Goal: Transaction & Acquisition: Obtain resource

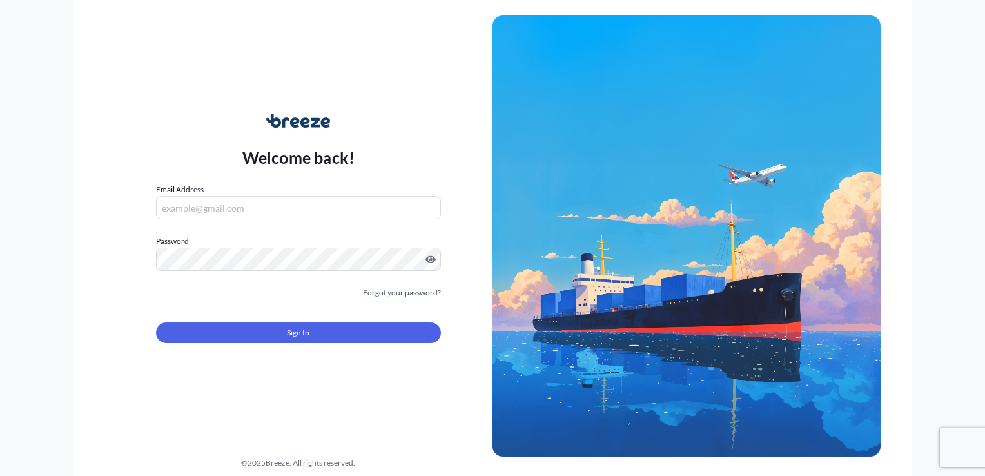
type input "[EMAIL_ADDRESS][DOMAIN_NAME]"
click at [313, 332] on button "Sign In" at bounding box center [298, 332] width 285 height 21
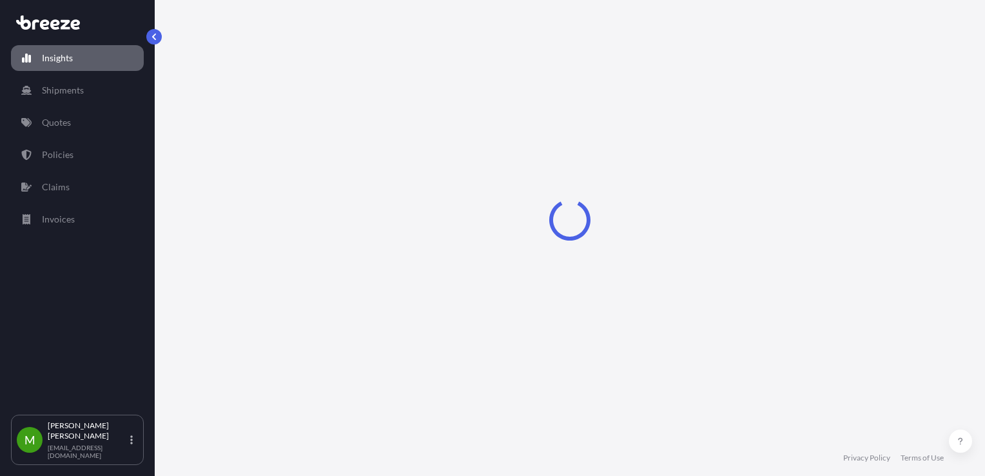
select select "2025"
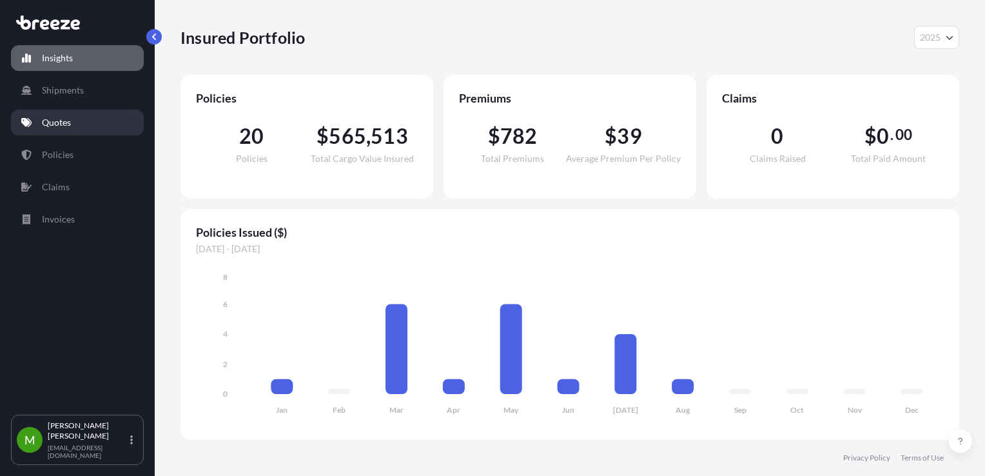
click at [60, 122] on p "Quotes" at bounding box center [56, 122] width 29 height 13
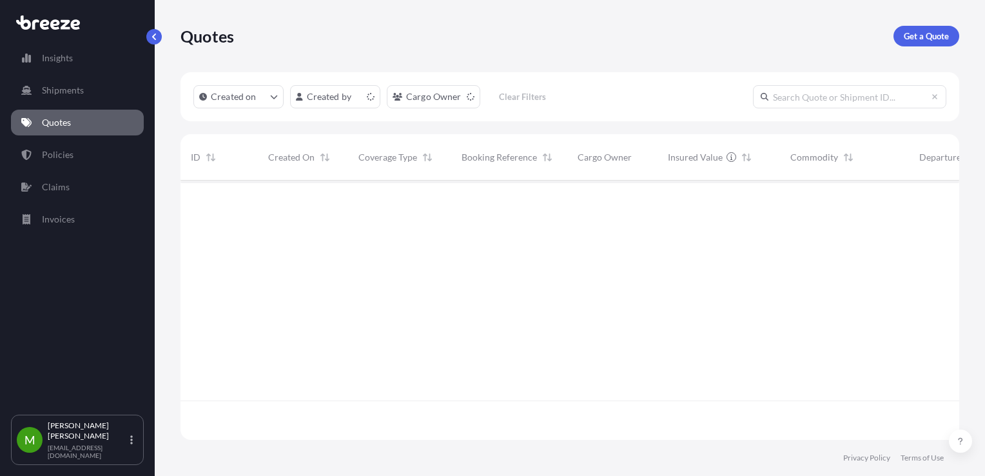
scroll to position [257, 768]
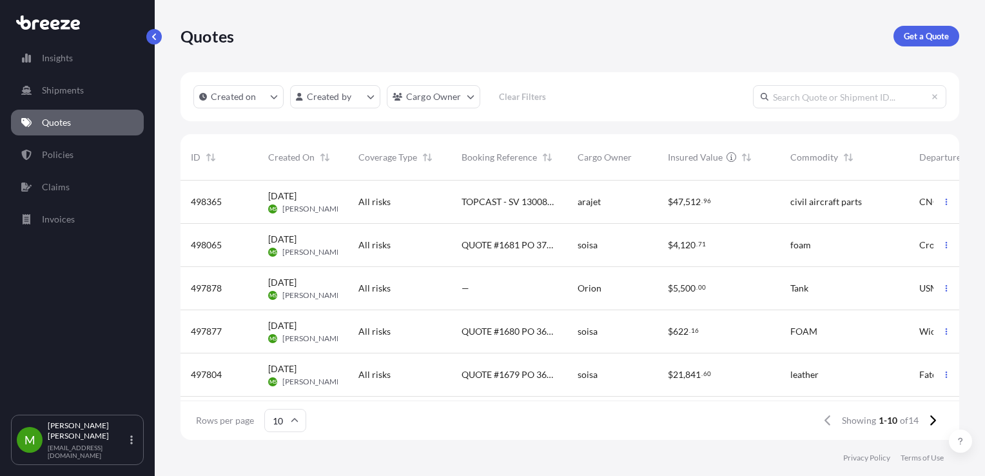
click at [926, 35] on p "Get a Quote" at bounding box center [926, 36] width 45 height 13
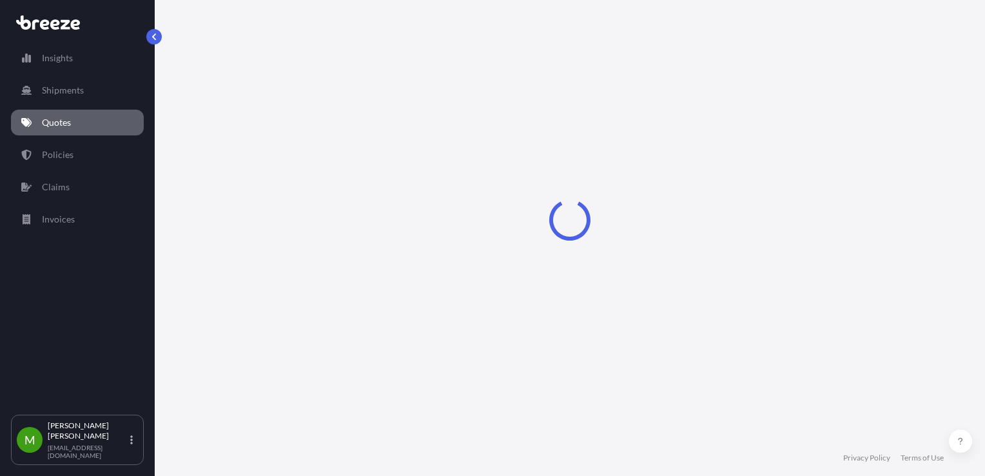
select select "Sea"
select select "1"
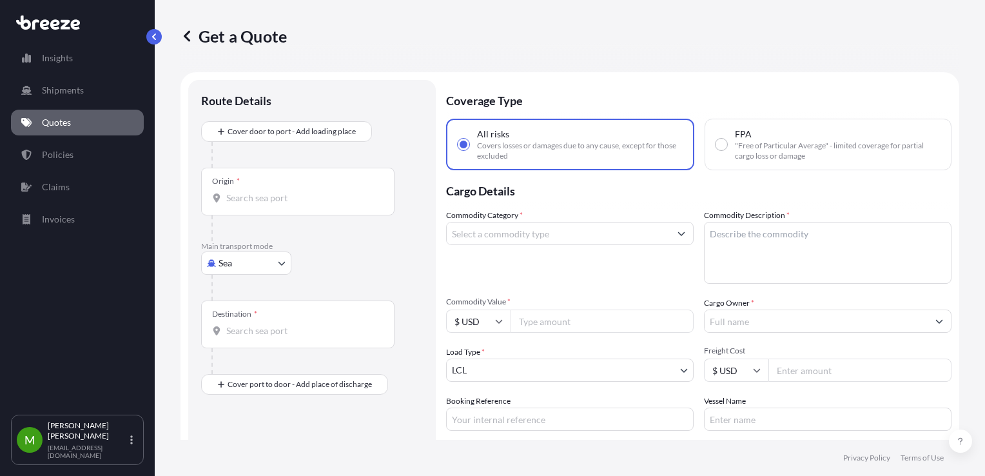
scroll to position [21, 0]
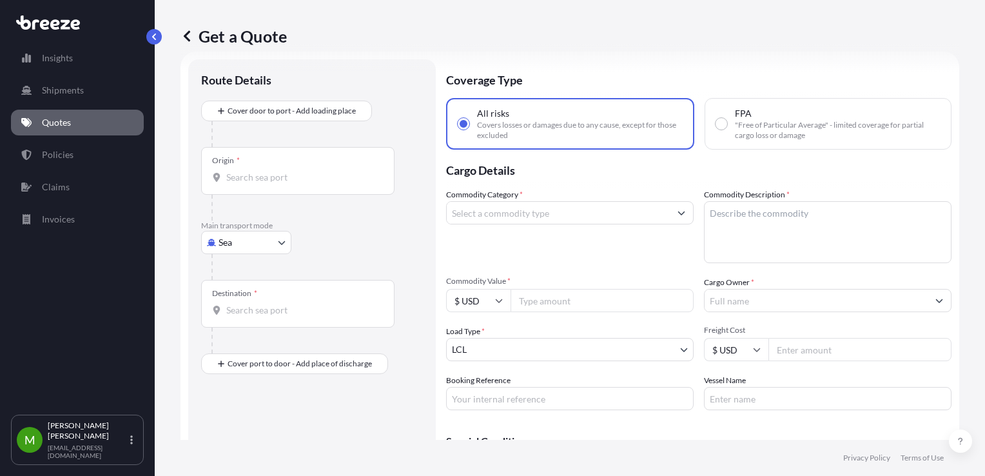
click at [241, 247] on body "Insights Shipments Quotes Policies Claims Invoices M [PERSON_NAME] [EMAIL_ADDRE…" at bounding box center [492, 238] width 985 height 476
click at [232, 326] on span "Road" at bounding box center [236, 321] width 21 height 13
select select "Road"
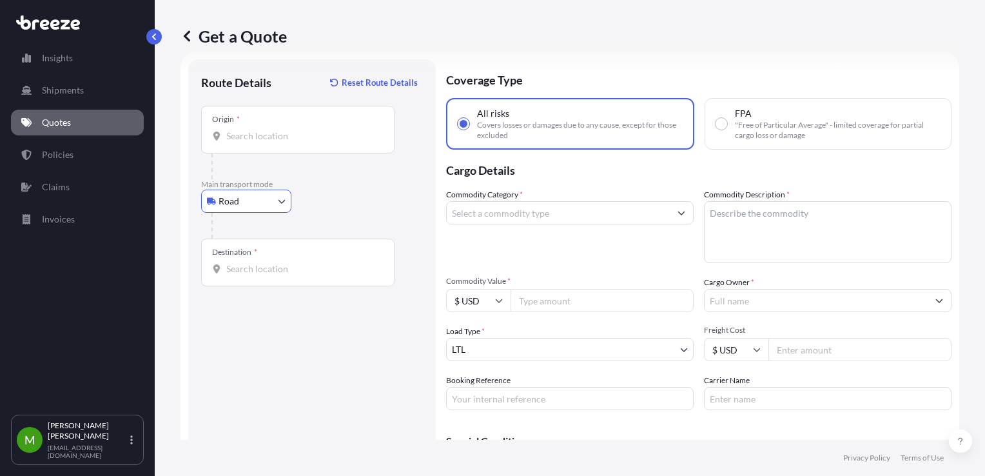
click at [581, 302] on input "Commodity Value *" at bounding box center [601, 300] width 183 height 23
type input "660"
click at [742, 304] on input "Cargo Owner *" at bounding box center [815, 300] width 223 height 23
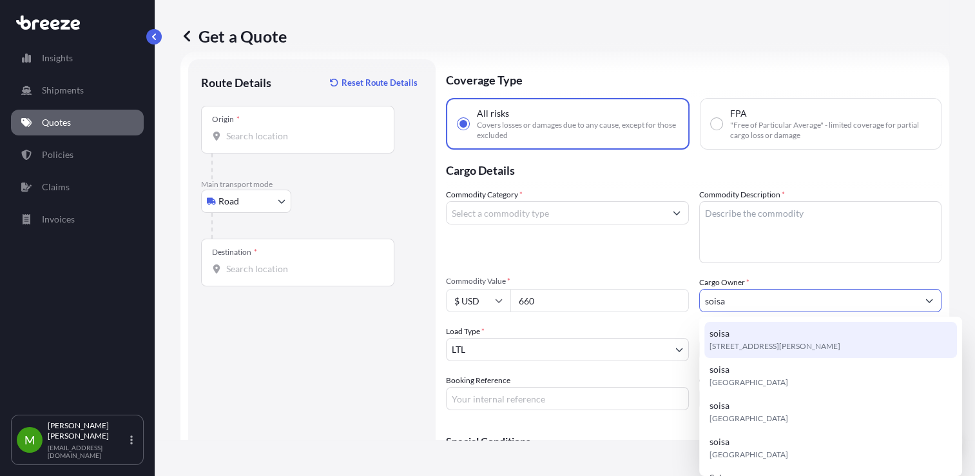
click at [750, 334] on div "soisa [STREET_ADDRESS][PERSON_NAME]" at bounding box center [830, 340] width 253 height 36
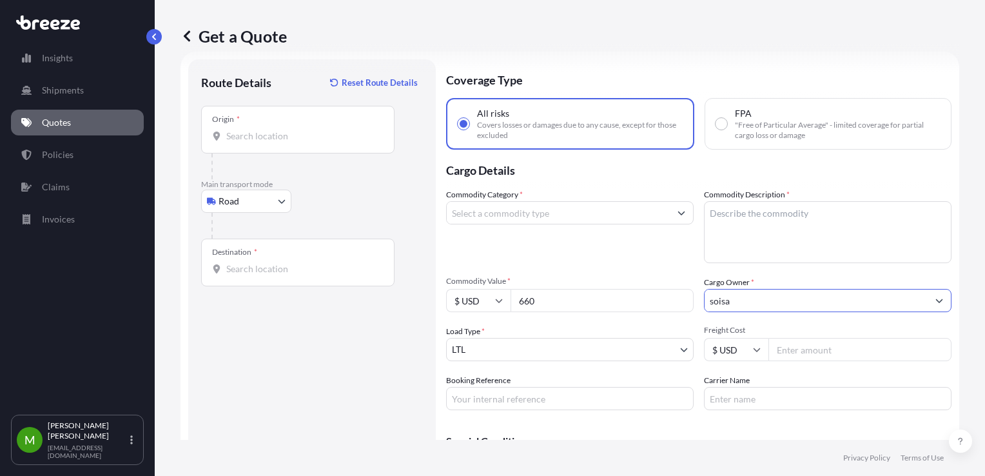
type input "soisa"
click at [736, 402] on input "Carrier Name" at bounding box center [827, 398] width 247 height 23
click at [713, 351] on input "$ USD" at bounding box center [736, 349] width 64 height 23
click at [782, 351] on input "Freight Cost" at bounding box center [859, 349] width 183 height 23
type input "100"
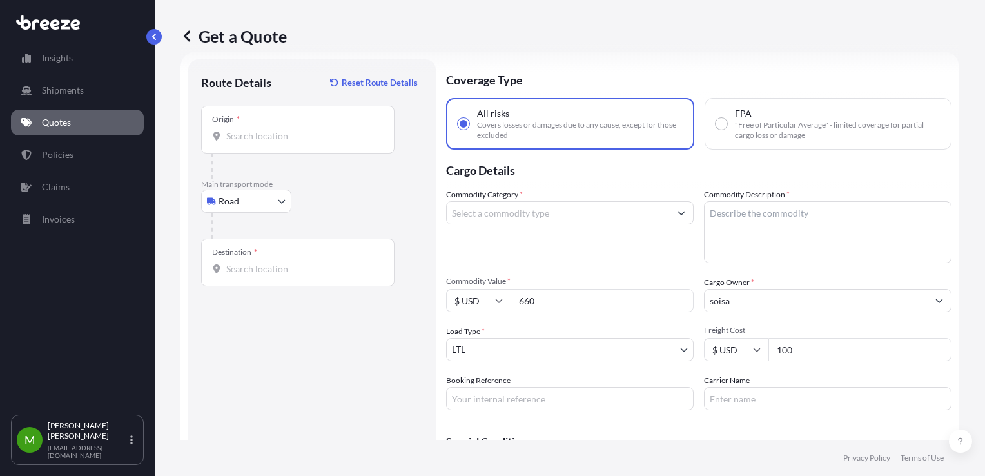
click at [503, 411] on div "Coverage Type All risks Covers losses or damages due to any cause, except for t…" at bounding box center [698, 289] width 505 height 461
click at [505, 403] on input "Booking Reference" at bounding box center [569, 398] width 247 height 23
paste input "po 37266"
type input "po 37266"
click at [621, 218] on input "Commodity Category *" at bounding box center [558, 212] width 223 height 23
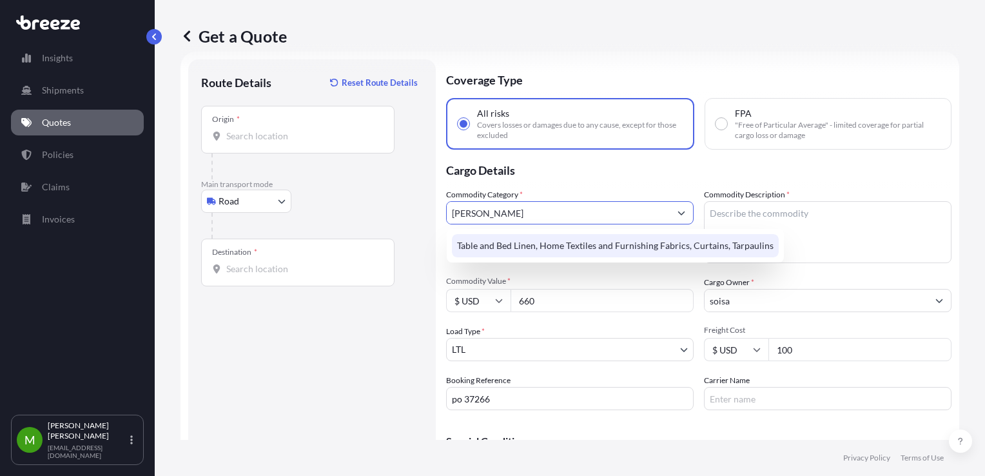
click at [624, 246] on div "Table and Bed Linen, Home Textiles and Furnishing Fabrics, Curtains, Tarpaulins" at bounding box center [615, 245] width 327 height 23
type input "Table and Bed Linen, Home Textiles and Furnishing Fabrics, Curtains, Tarpaulins"
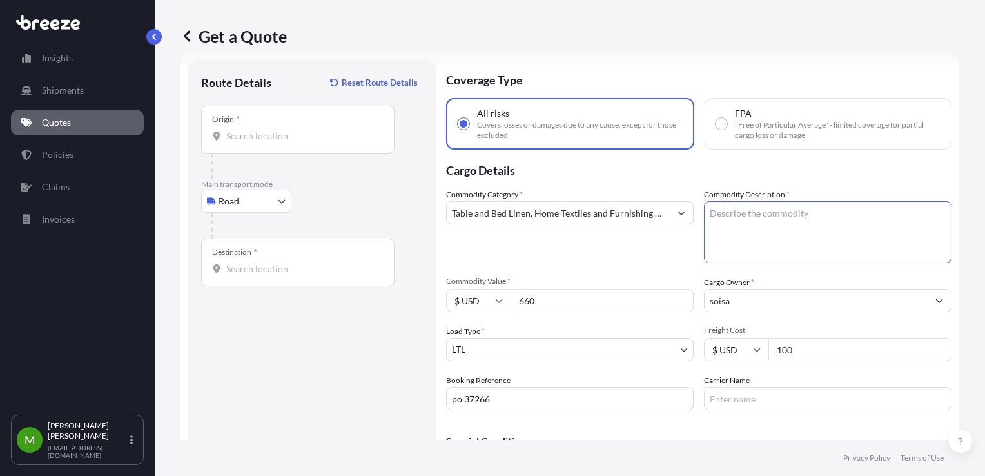
click at [797, 225] on textarea "Commodity Description *" at bounding box center [827, 232] width 247 height 62
drag, startPoint x: 743, startPoint y: 213, endPoint x: 709, endPoint y: 213, distance: 34.2
click at [709, 213] on textarea "leather" at bounding box center [827, 232] width 247 height 62
type textarea "l"
type textarea "textil"
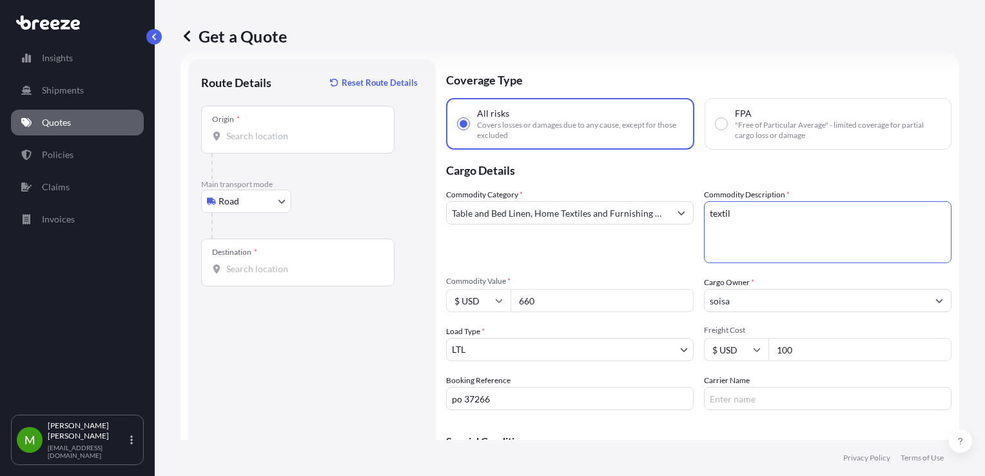
click at [299, 280] on div "Destination *" at bounding box center [297, 262] width 193 height 48
click at [299, 275] on input "Destination *" at bounding box center [302, 268] width 152 height 13
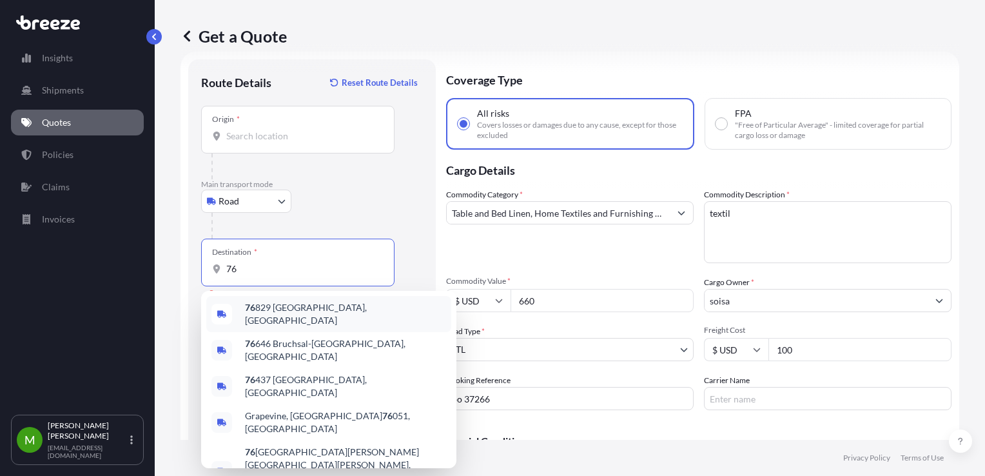
click at [245, 275] on input "76" at bounding box center [302, 268] width 152 height 13
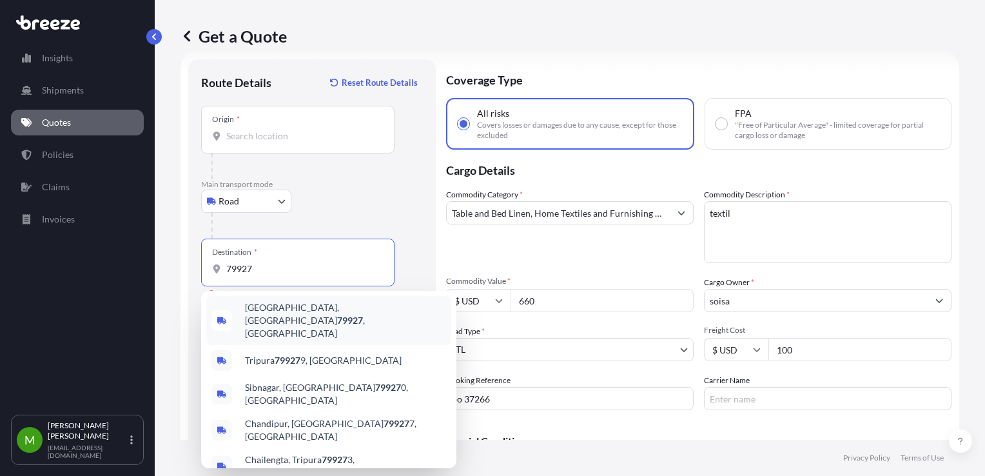
click at [269, 309] on span "[GEOGRAPHIC_DATA] , [GEOGRAPHIC_DATA]" at bounding box center [345, 320] width 201 height 39
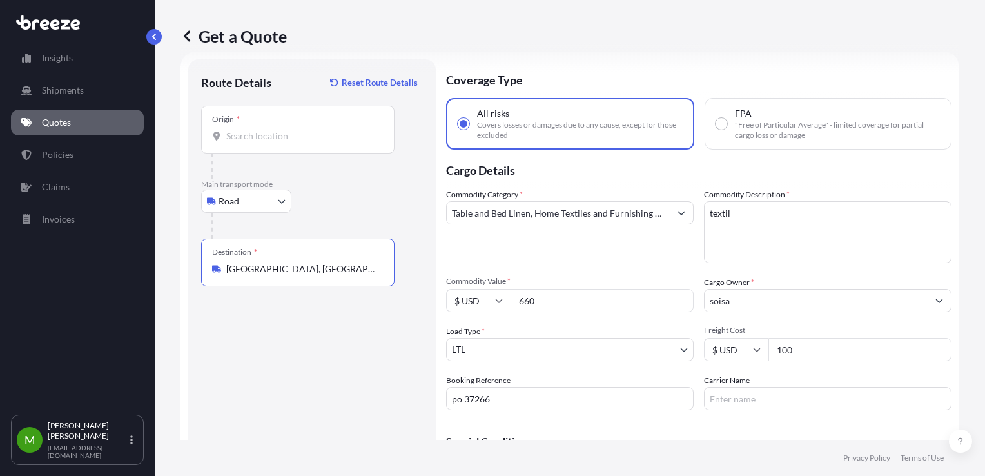
type input "[GEOGRAPHIC_DATA], [GEOGRAPHIC_DATA]"
click at [262, 126] on div "Origin *" at bounding box center [297, 130] width 193 height 48
click at [262, 130] on input "Origin *" at bounding box center [302, 136] width 152 height 13
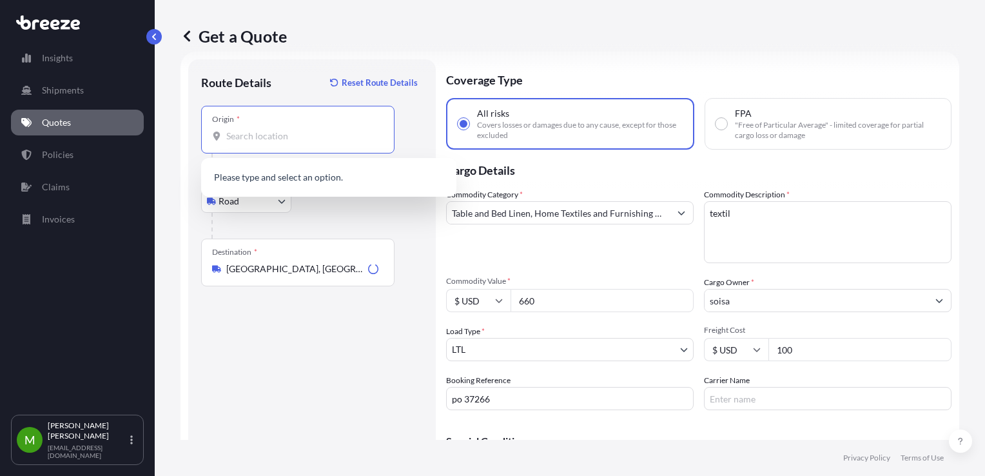
paste input "27406"
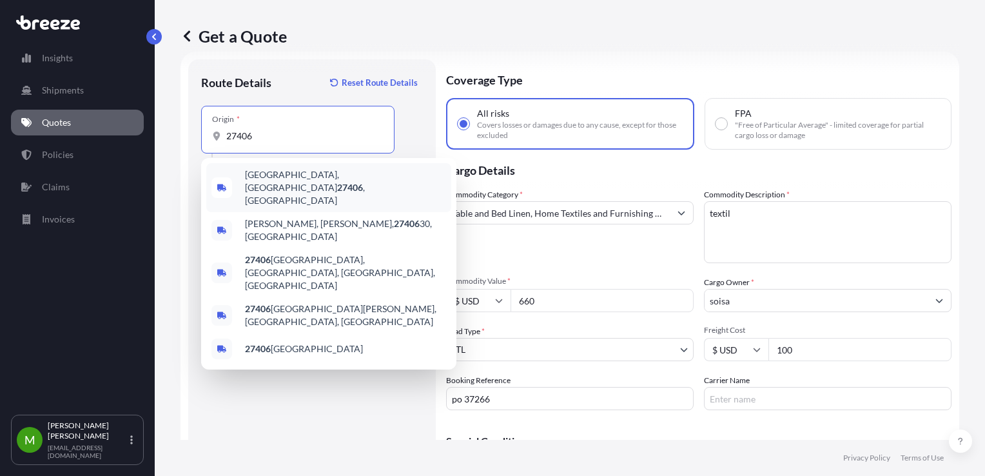
click at [282, 174] on span "[GEOGRAPHIC_DATA] , [GEOGRAPHIC_DATA]" at bounding box center [345, 187] width 201 height 39
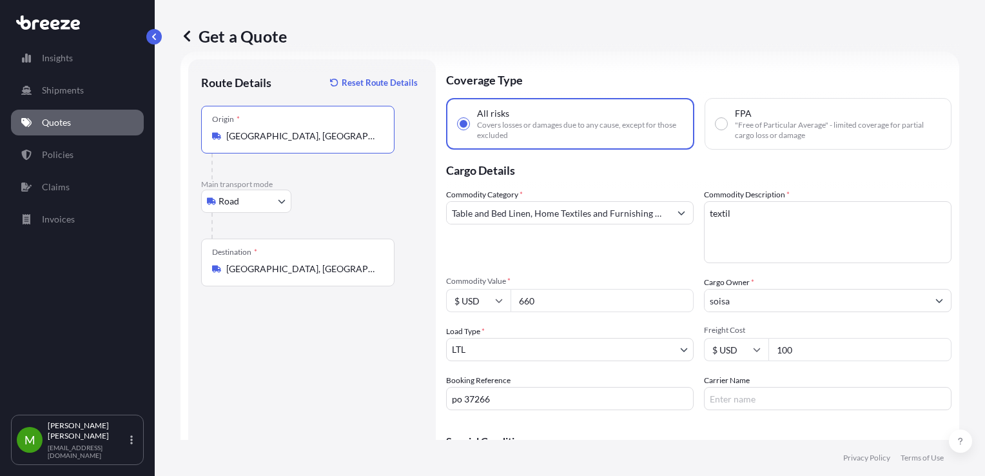
scroll to position [108, 0]
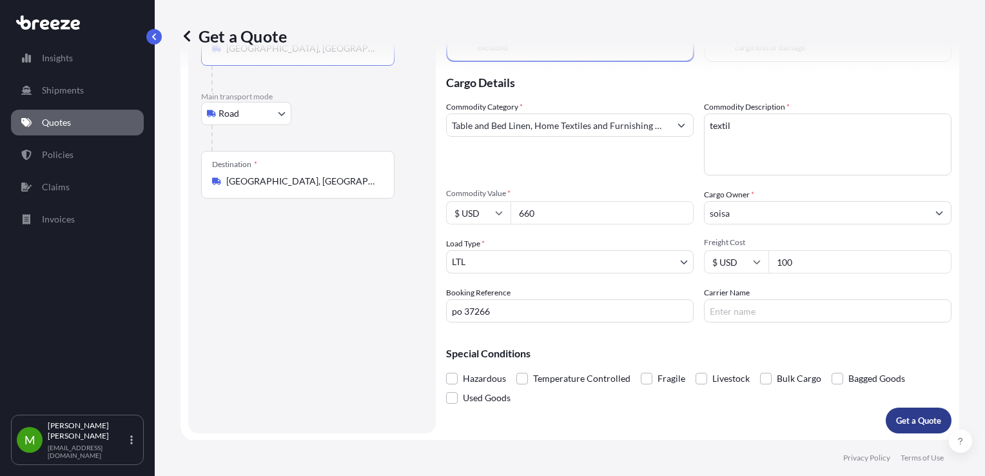
type input "[GEOGRAPHIC_DATA], [GEOGRAPHIC_DATA]"
click at [918, 420] on p "Get a Quote" at bounding box center [918, 420] width 45 height 13
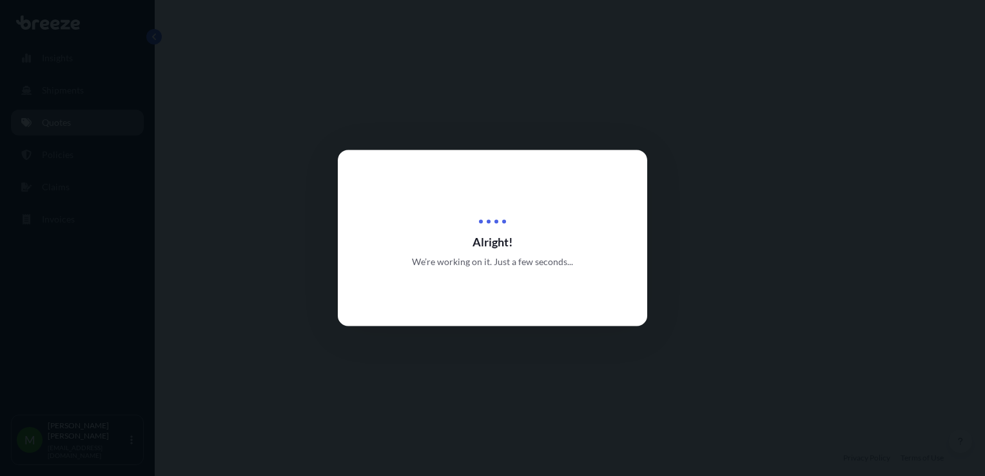
select select "Road"
select select "1"
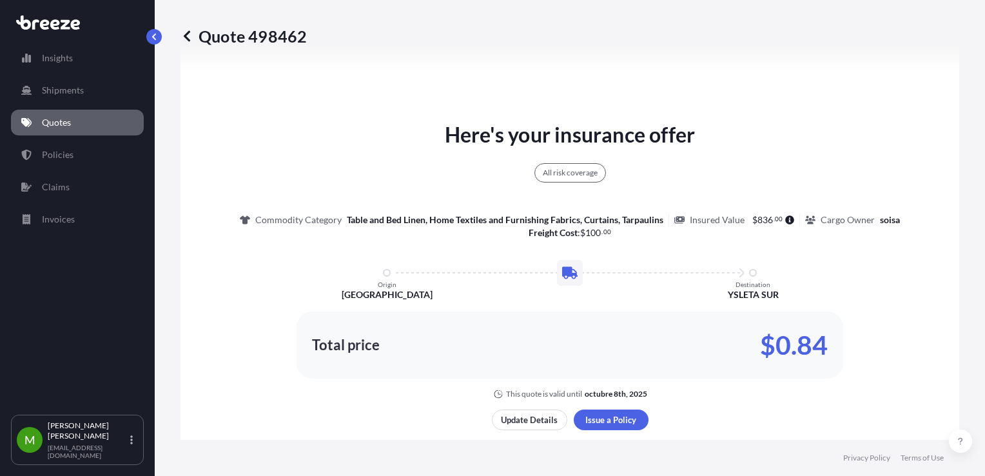
scroll to position [745, 0]
